Goal: Check status: Check status

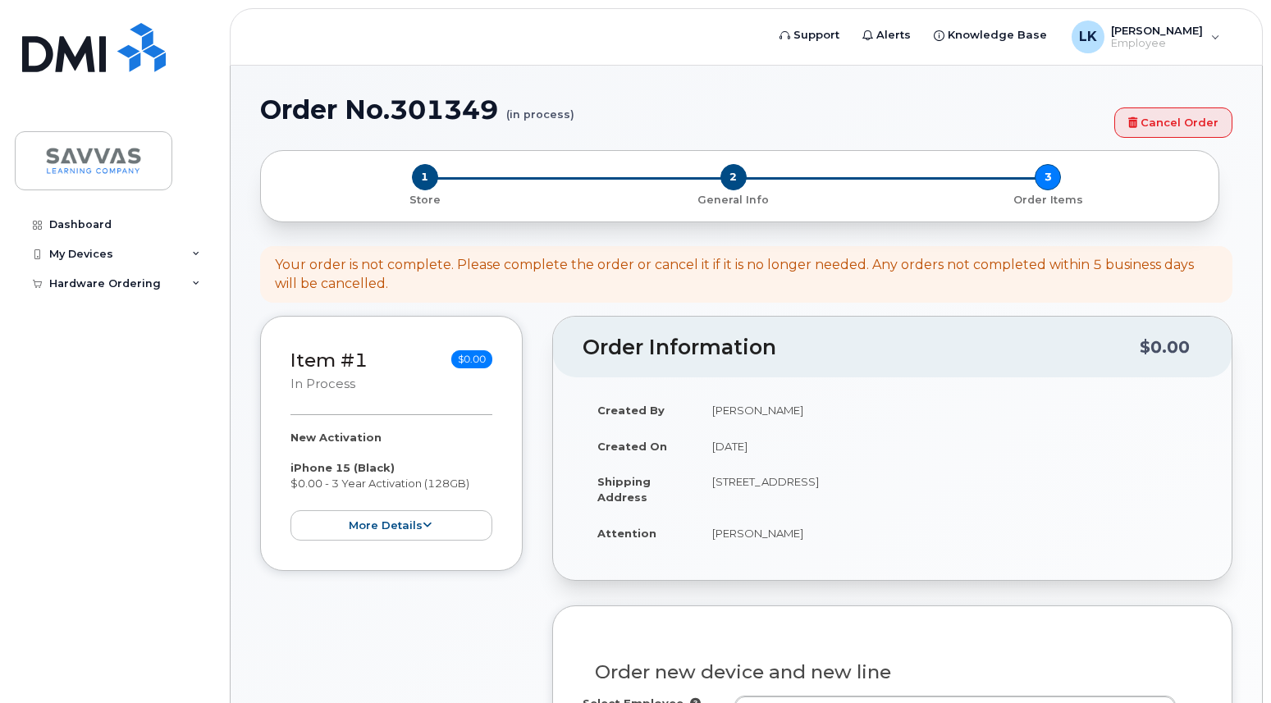
select select "2015317"
select select
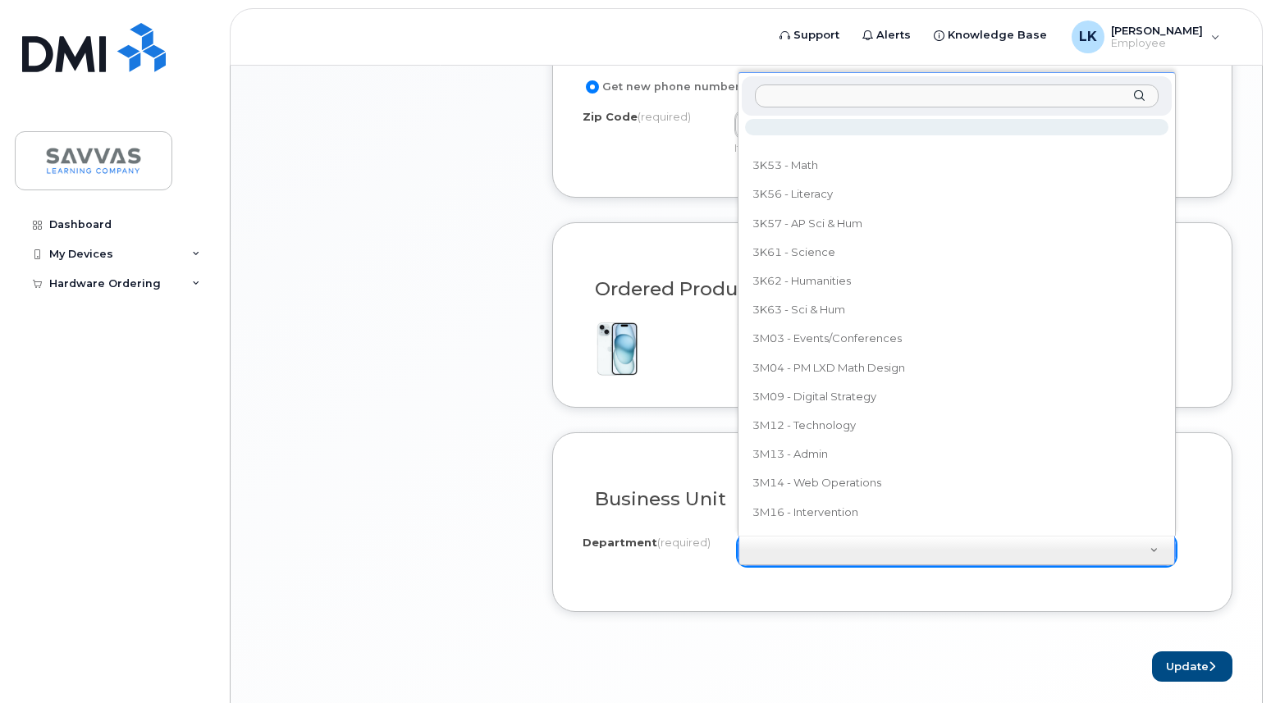
drag, startPoint x: 794, startPoint y: 559, endPoint x: 804, endPoint y: 561, distance: 10.9
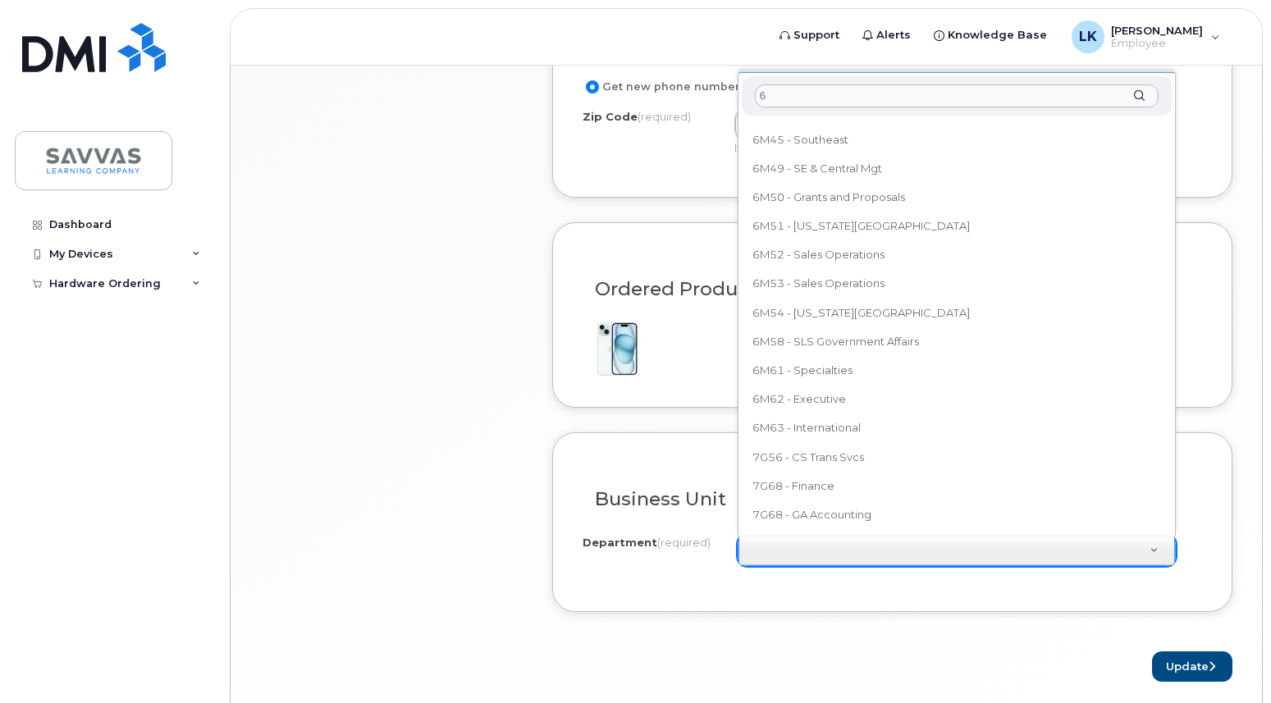
scroll to position [0, 0]
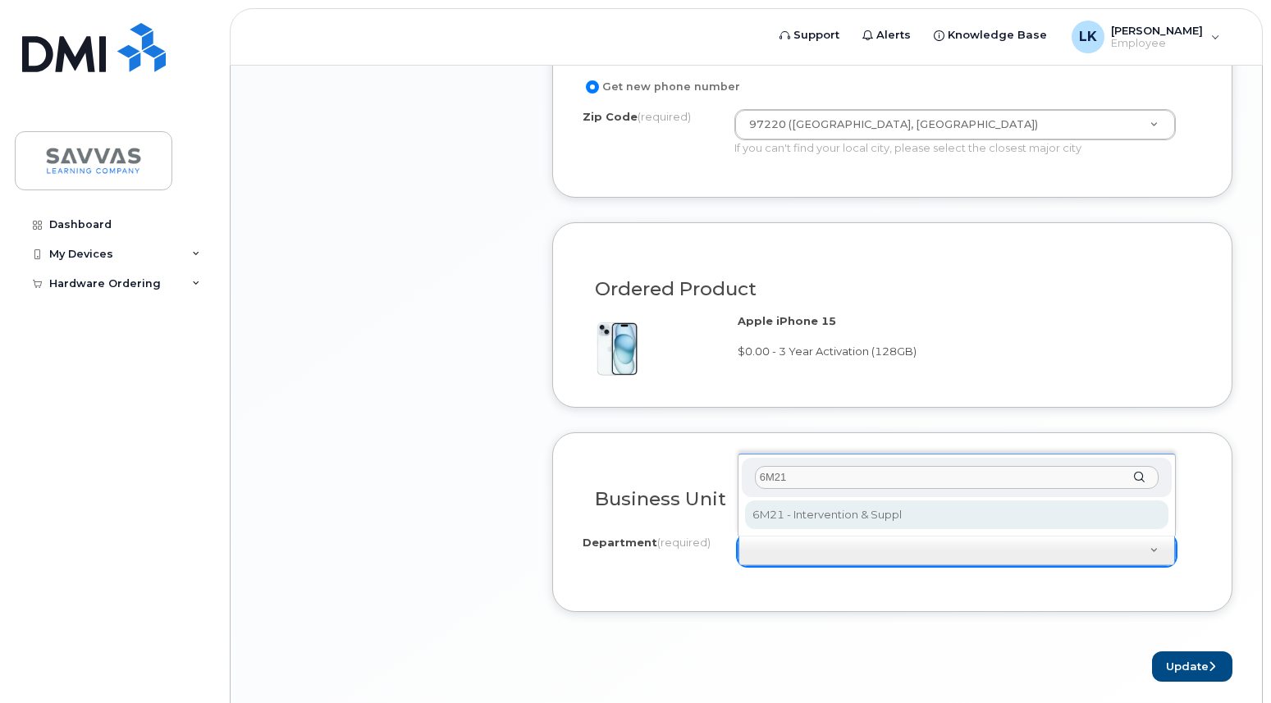
type input "6M21"
select select "6M21 - Intervention & Suppl"
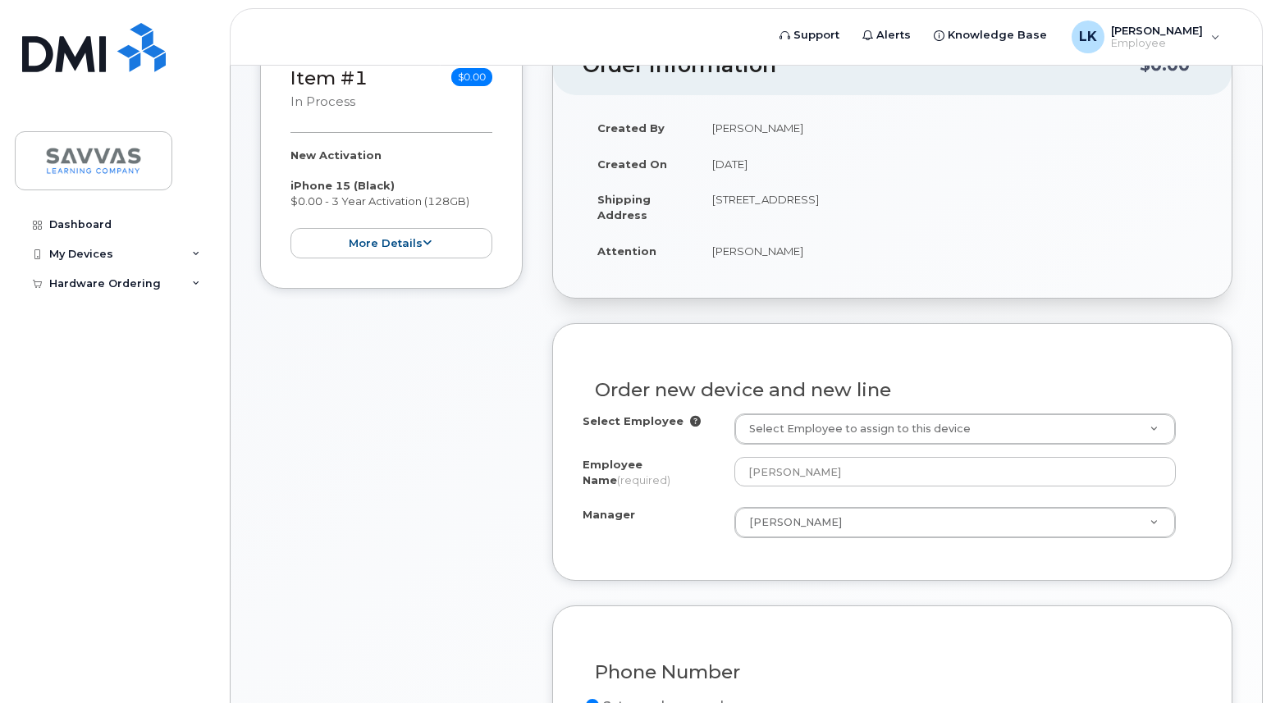
scroll to position [962, 0]
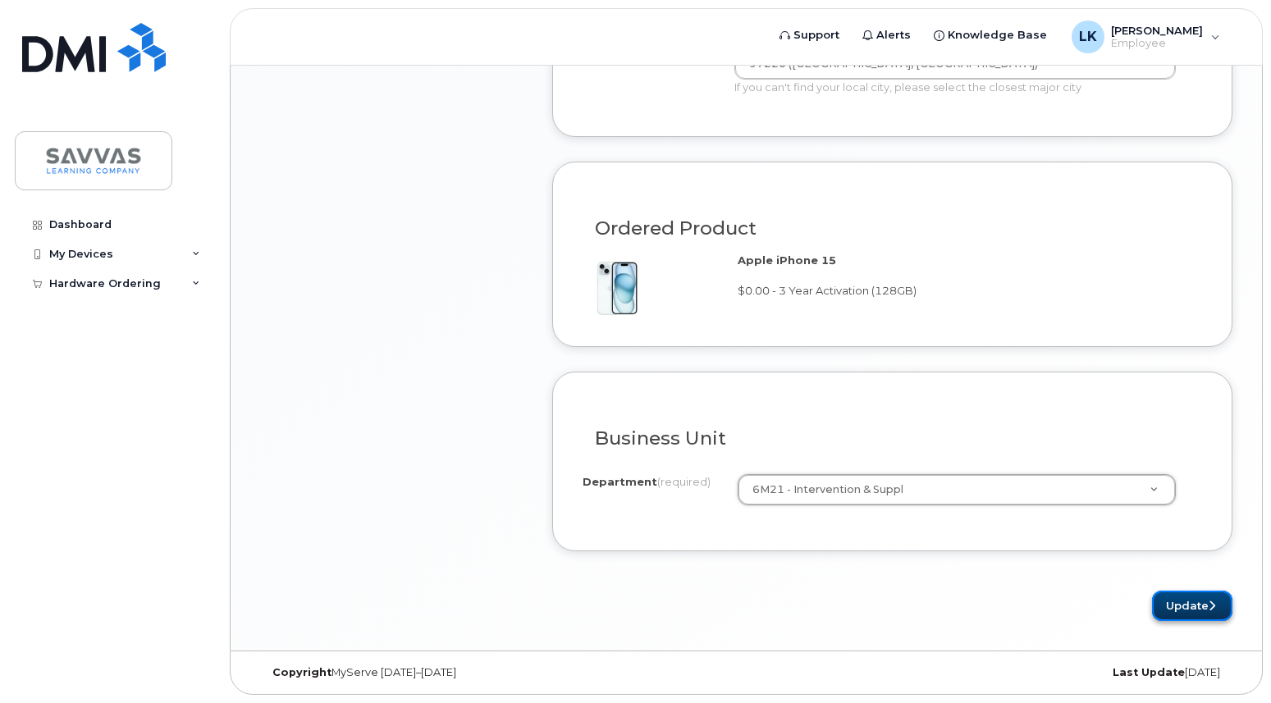
click at [1206, 611] on button "Update" at bounding box center [1192, 606] width 80 height 30
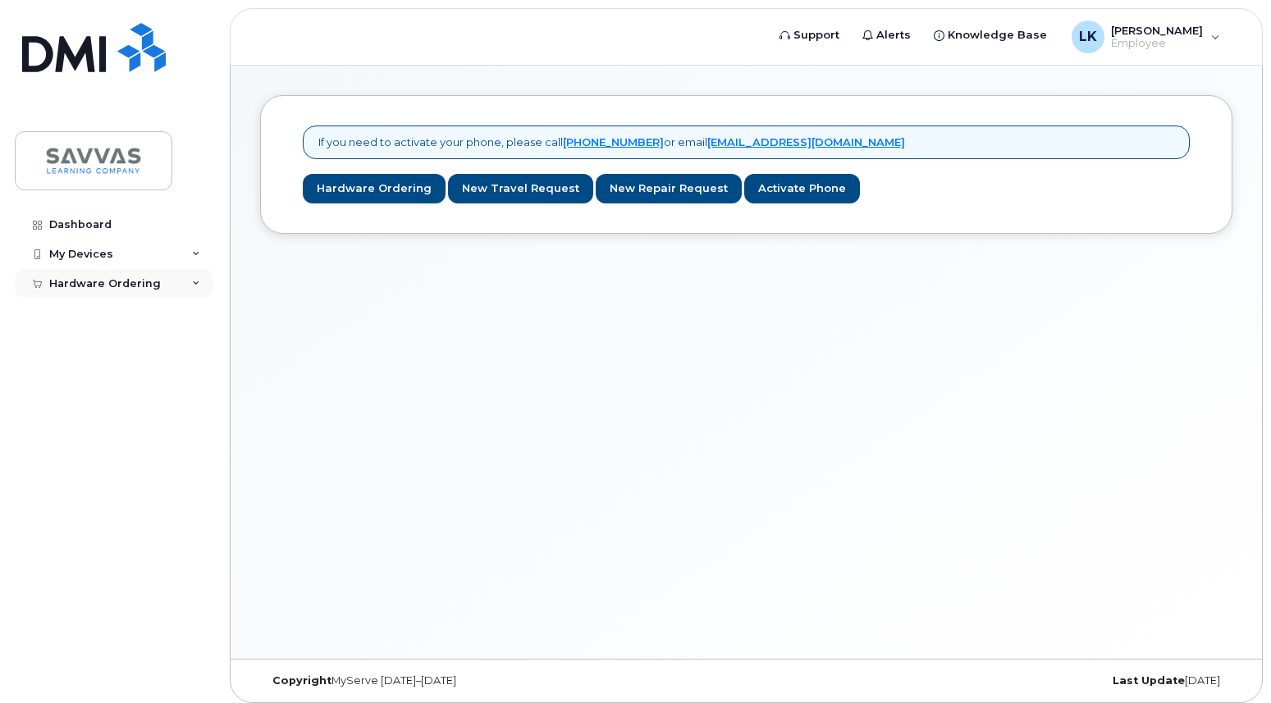
click at [165, 290] on div "Hardware Ordering" at bounding box center [114, 284] width 199 height 30
click at [87, 316] on div "My Orders" at bounding box center [86, 313] width 59 height 15
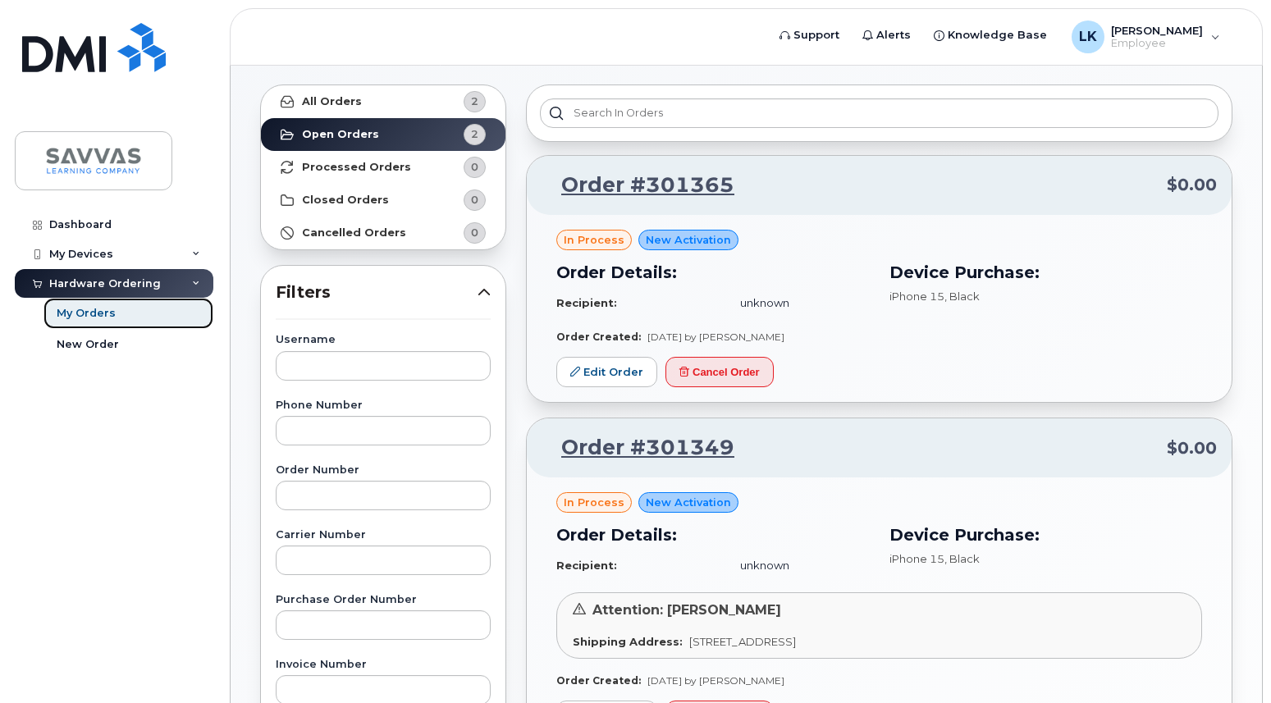
scroll to position [88, 0]
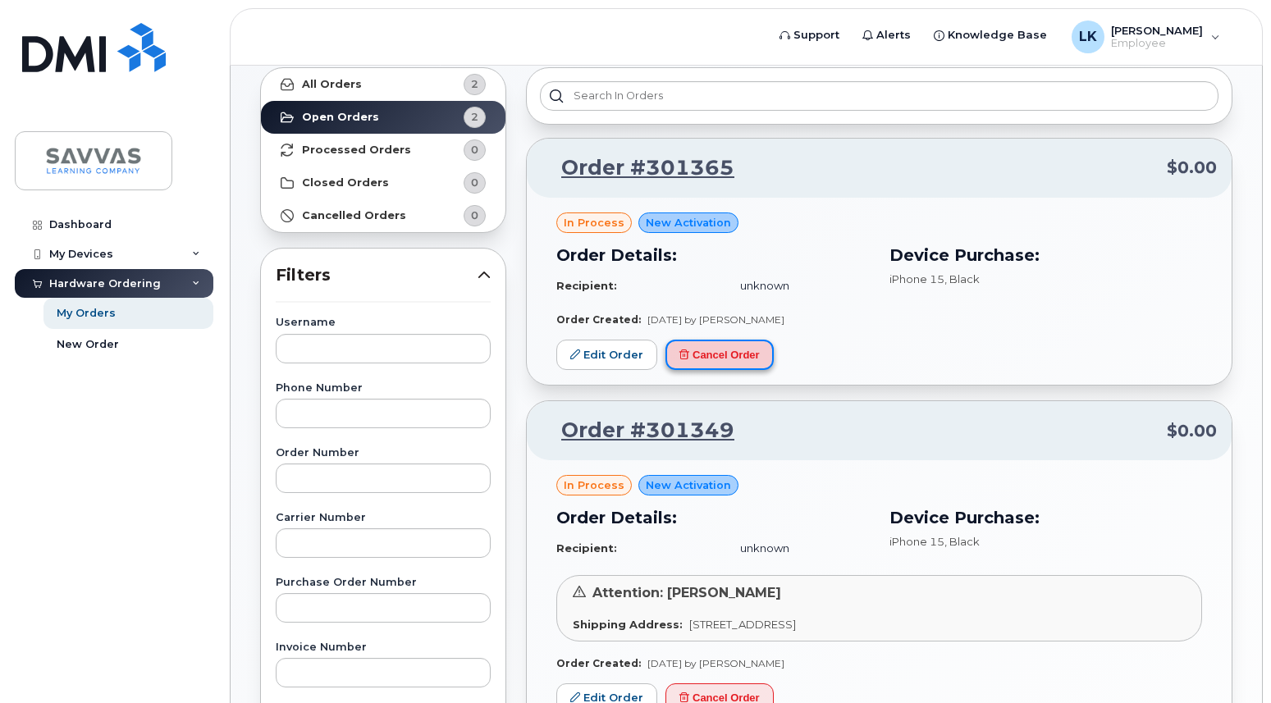
click at [727, 355] on button "Cancel Order" at bounding box center [720, 355] width 108 height 30
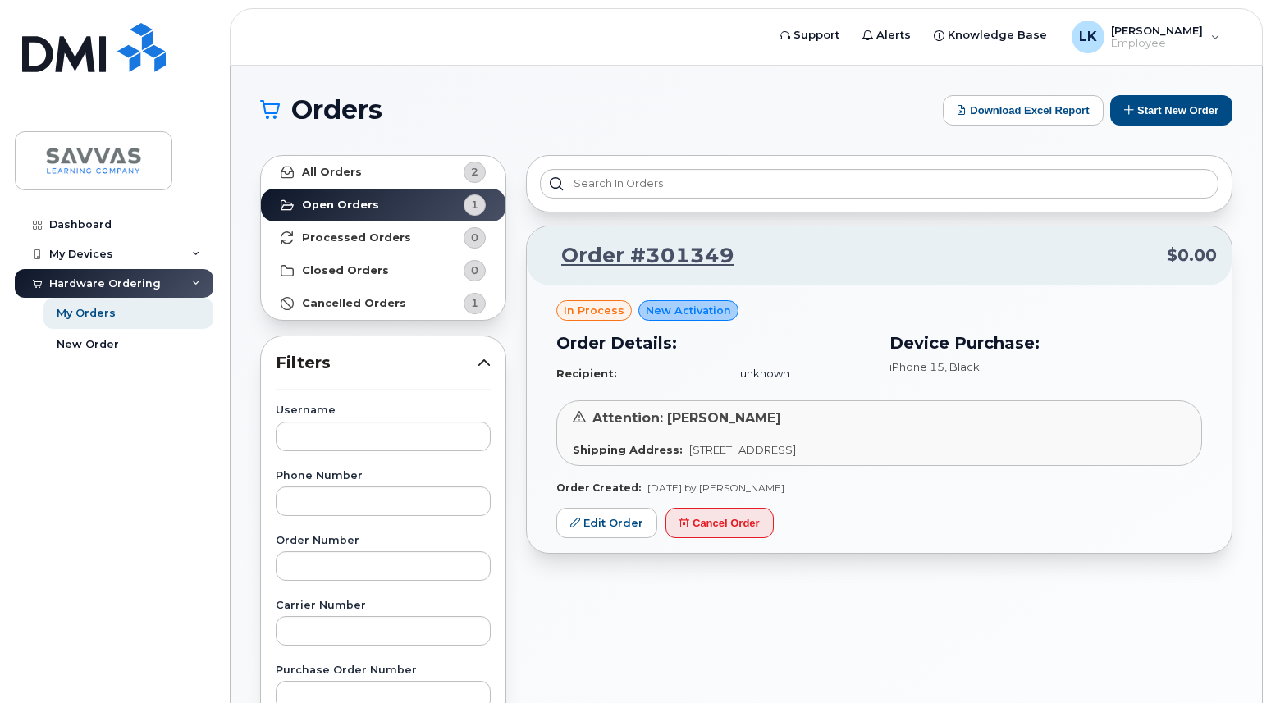
scroll to position [3, 0]
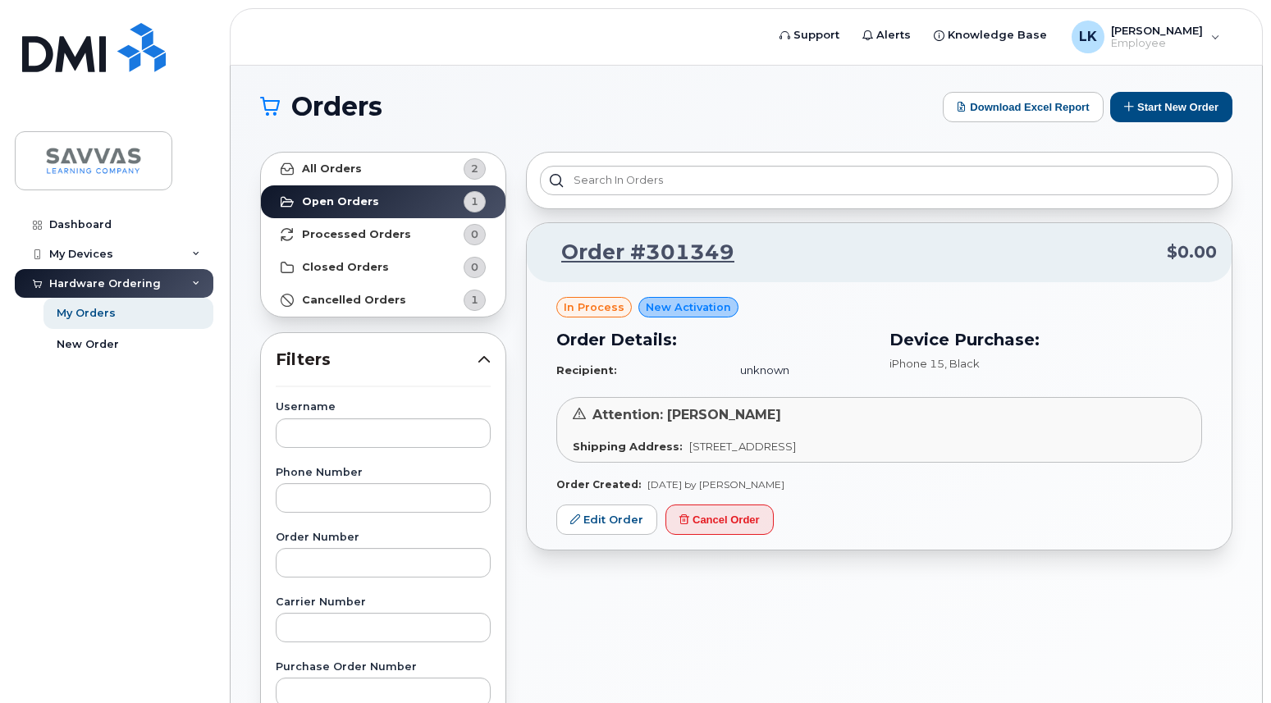
click at [661, 444] on strong "Shipping Address:" at bounding box center [628, 446] width 110 height 13
drag, startPoint x: 621, startPoint y: 345, endPoint x: 786, endPoint y: 351, distance: 165.1
click at [623, 344] on h3 "Order Details:" at bounding box center [712, 339] width 313 height 25
drag, startPoint x: 991, startPoint y: 330, endPoint x: 968, endPoint y: 345, distance: 28.5
click at [991, 330] on h3 "Device Purchase:" at bounding box center [1046, 339] width 313 height 25
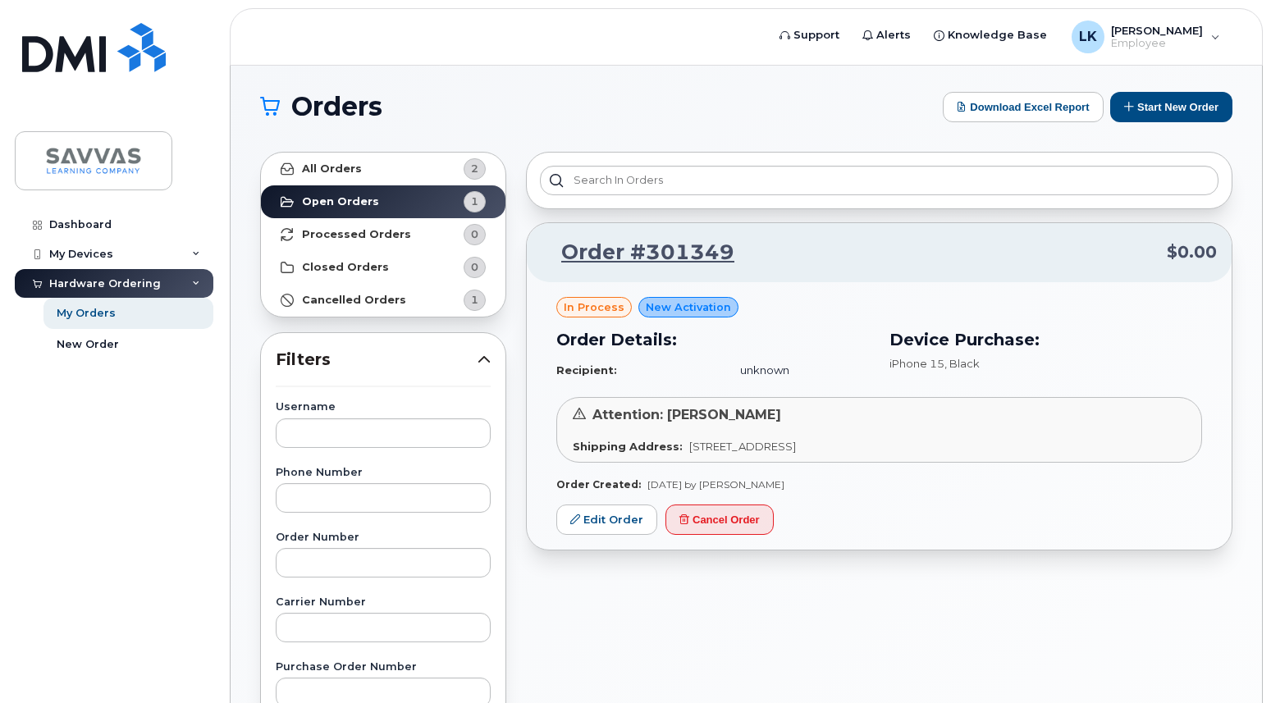
click at [934, 368] on span "iPhone 15" at bounding box center [917, 363] width 55 height 13
click at [688, 411] on span "Attention: Laura Krebs" at bounding box center [687, 415] width 189 height 16
click at [796, 452] on span "[STREET_ADDRESS]" at bounding box center [742, 446] width 107 height 13
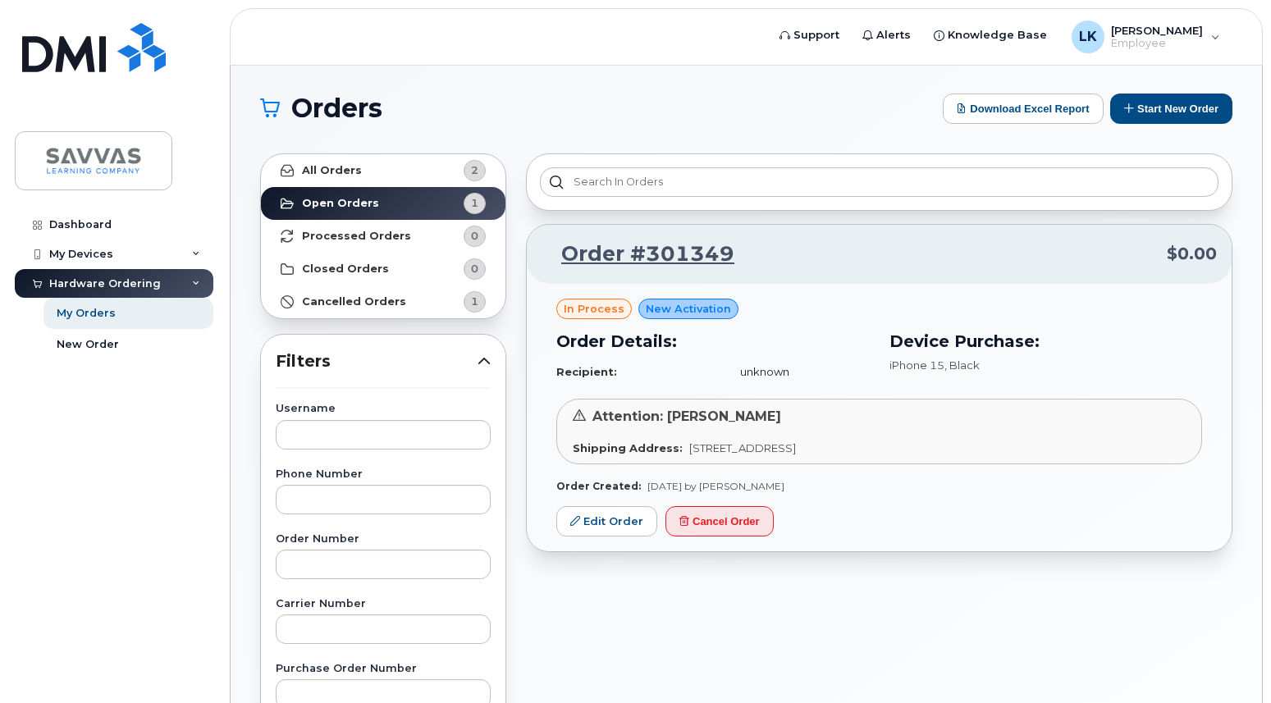
scroll to position [0, 0]
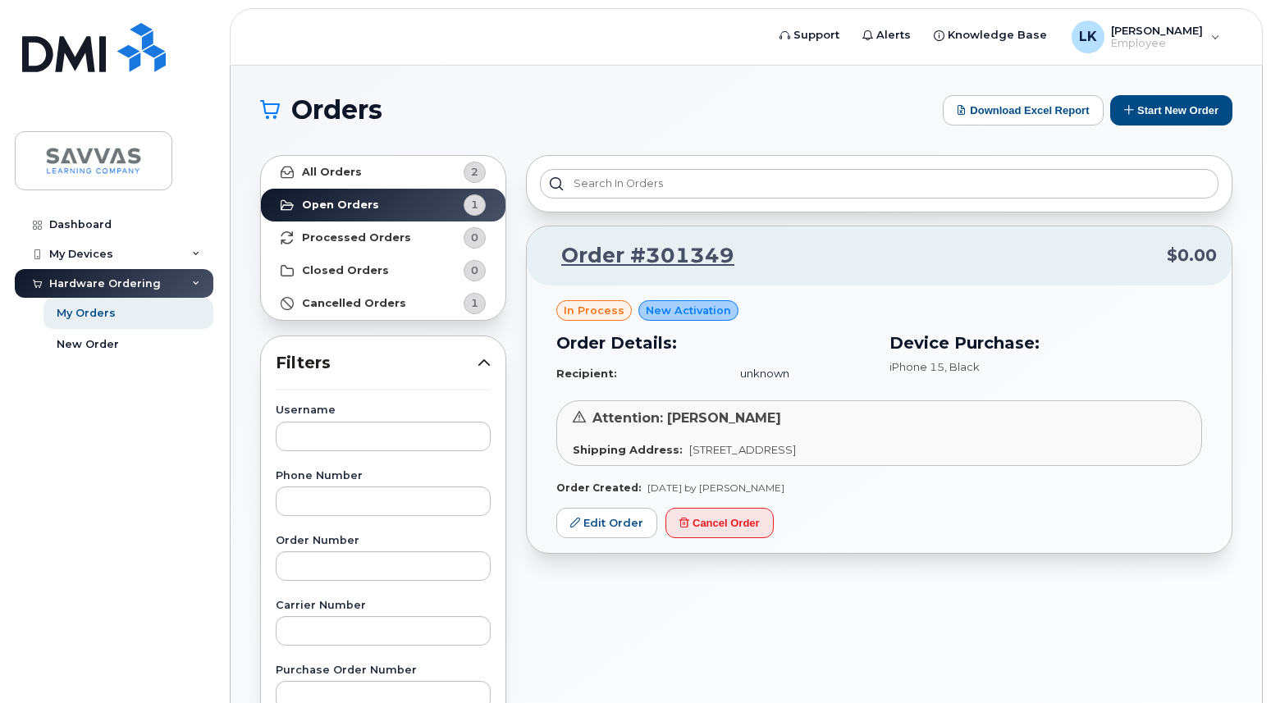
click at [647, 435] on div "Attention: Laura Krebs Shipping Address: 124 NE 83rd Ave PORTLAND OR 97220-6012…" at bounding box center [879, 433] width 646 height 66
click at [646, 256] on link "Order #301349" at bounding box center [638, 256] width 193 height 30
click at [673, 251] on link "Order #301349" at bounding box center [638, 256] width 193 height 30
